Goal: Find specific fact

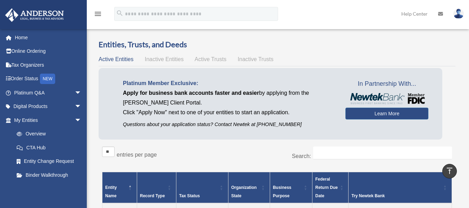
scroll to position [141, 0]
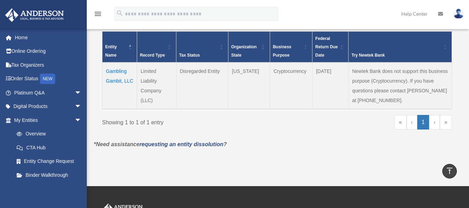
click at [123, 79] on td "Gambling Gambit, LLC" at bounding box center [119, 86] width 35 height 47
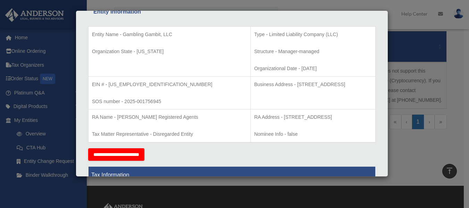
scroll to position [155, 0]
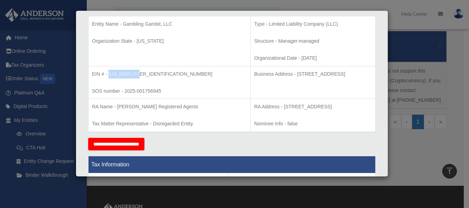
drag, startPoint x: 108, startPoint y: 74, endPoint x: 137, endPoint y: 74, distance: 28.8
click at [137, 74] on p "EIN # - 39-4081679" at bounding box center [169, 74] width 155 height 9
copy p "39-4081679"
click at [251, 91] on td "Business Address - 1718 Capitol Ave., Cheyenne, WY 82001" at bounding box center [313, 82] width 125 height 33
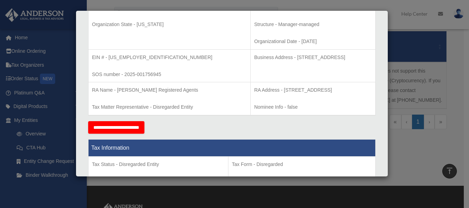
scroll to position [169, 0]
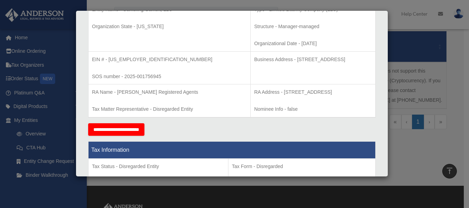
drag, startPoint x: 250, startPoint y: 59, endPoint x: 346, endPoint y: 59, distance: 96.6
click at [346, 59] on p "Business Address - 1718 Capitol Ave., Cheyenne, WY 82001" at bounding box center [313, 59] width 118 height 9
copy p "1718 Capitol Ave., Cheyenne, WY 82001"
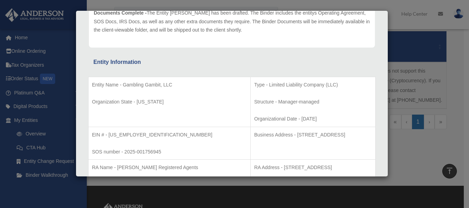
scroll to position [96, 0]
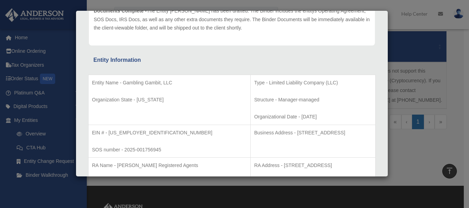
click at [341, 57] on div "Entity Information" at bounding box center [231, 60] width 277 height 10
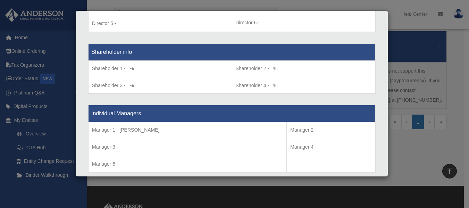
scroll to position [0, 0]
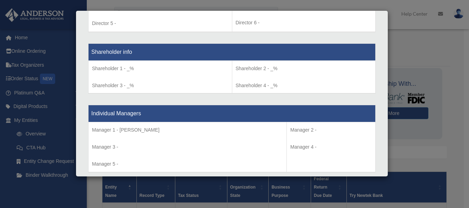
click at [389, 8] on div "Details × Articles Sent Organizational Date" at bounding box center [234, 104] width 469 height 208
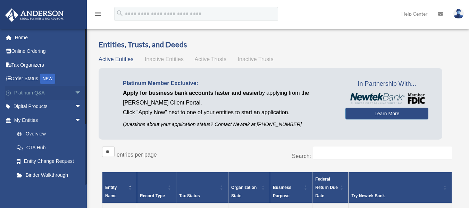
click at [42, 93] on link "Platinum Q&A arrow_drop_down" at bounding box center [48, 93] width 87 height 14
click at [75, 90] on span "arrow_drop_down" at bounding box center [82, 93] width 14 height 14
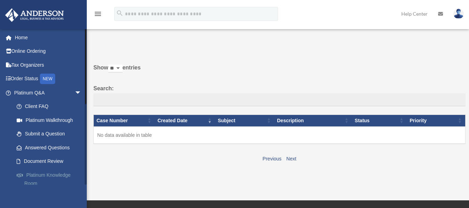
click at [30, 173] on link "Platinum Knowledge Room" at bounding box center [51, 179] width 82 height 22
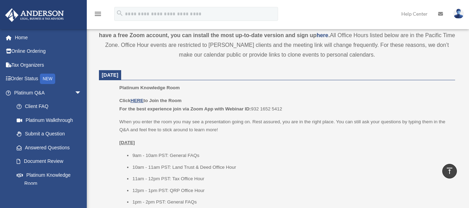
scroll to position [257, 0]
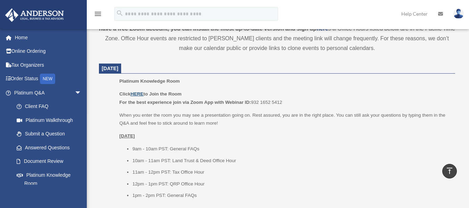
click at [142, 93] on u "HERE" at bounding box center [137, 93] width 13 height 5
click at [75, 91] on span "arrow_drop_down" at bounding box center [82, 93] width 14 height 14
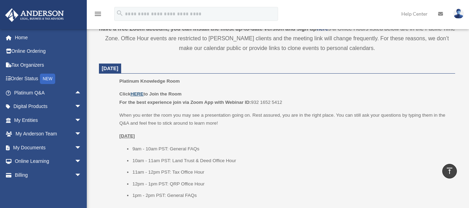
click at [139, 94] on u "HERE" at bounding box center [137, 93] width 13 height 5
click at [38, 122] on link "My Entities arrow_drop_down" at bounding box center [48, 120] width 87 height 14
click at [75, 118] on span "arrow_drop_down" at bounding box center [82, 120] width 14 height 14
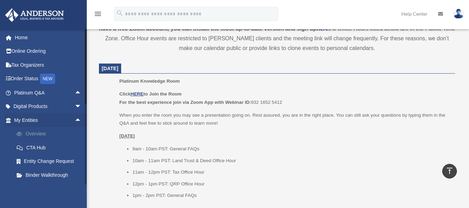
click at [34, 134] on link "Overview" at bounding box center [51, 134] width 82 height 14
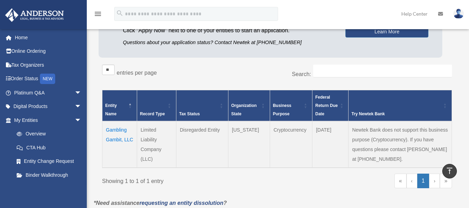
scroll to position [79, 0]
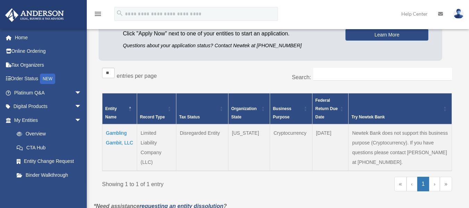
click at [119, 138] on td "Gambling Gambit, LLC" at bounding box center [119, 147] width 35 height 47
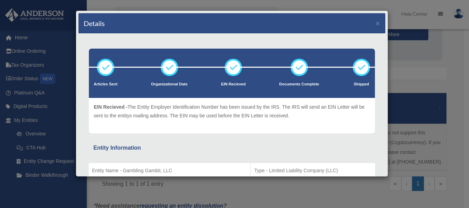
drag, startPoint x: 242, startPoint y: 18, endPoint x: 159, endPoint y: 18, distance: 82.7
click at [159, 18] on div "Details ×" at bounding box center [231, 23] width 307 height 20
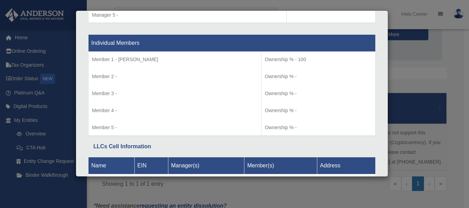
scroll to position [712, 0]
